Goal: Transaction & Acquisition: Purchase product/service

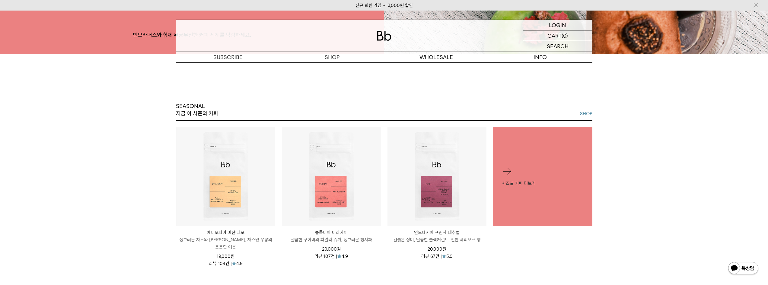
scroll to position [272, 0]
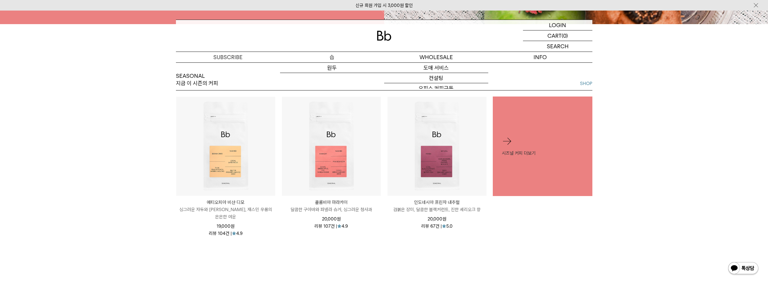
click at [337, 53] on p "숍" at bounding box center [332, 57] width 104 height 11
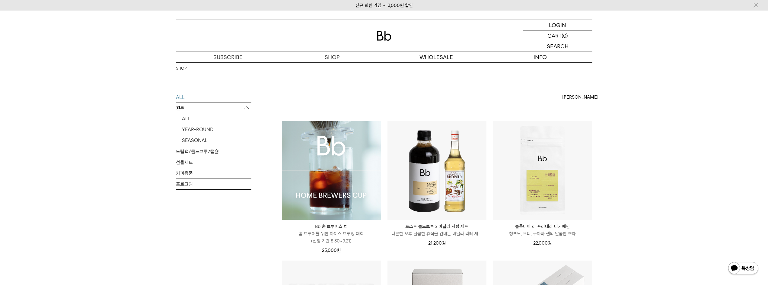
click at [354, 199] on img at bounding box center [331, 170] width 99 height 99
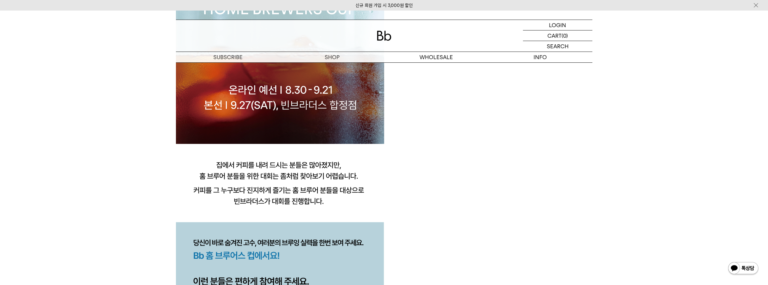
scroll to position [543, 0]
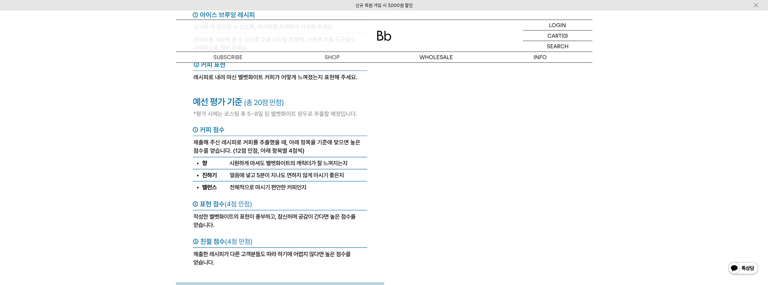
scroll to position [2505, 0]
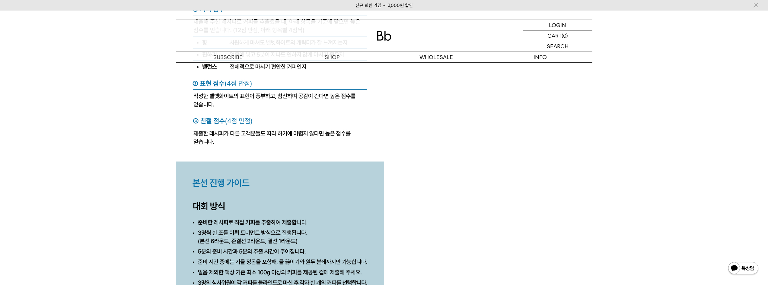
scroll to position [2686, 0]
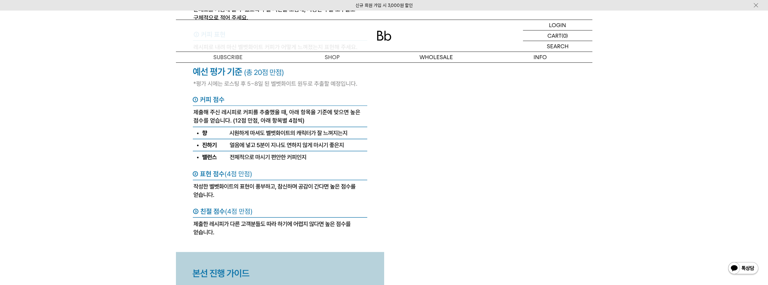
scroll to position [2475, 0]
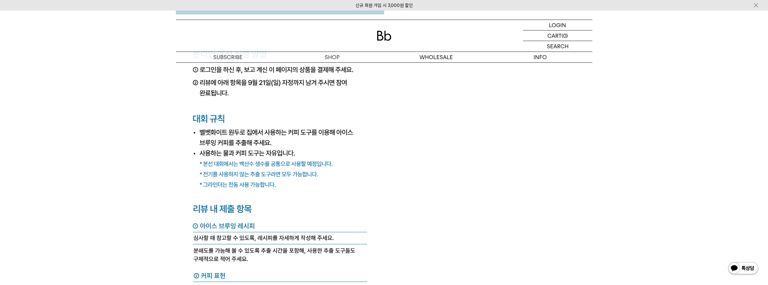
scroll to position [2324, 0]
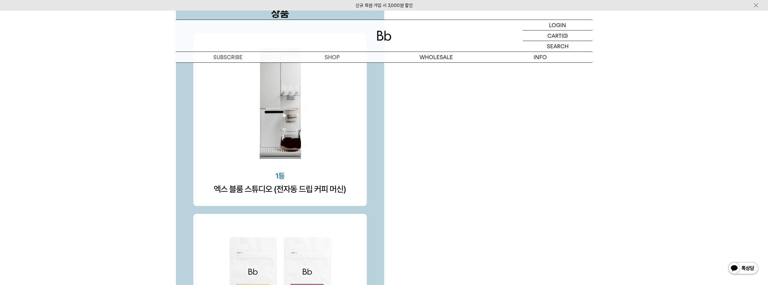
scroll to position [2082, 0]
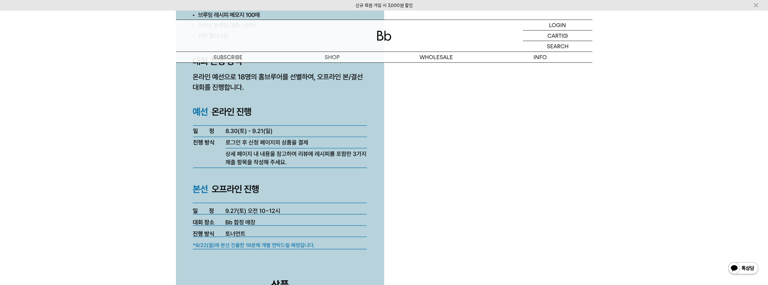
scroll to position [1569, 0]
